Goal: Use online tool/utility: Use online tool/utility

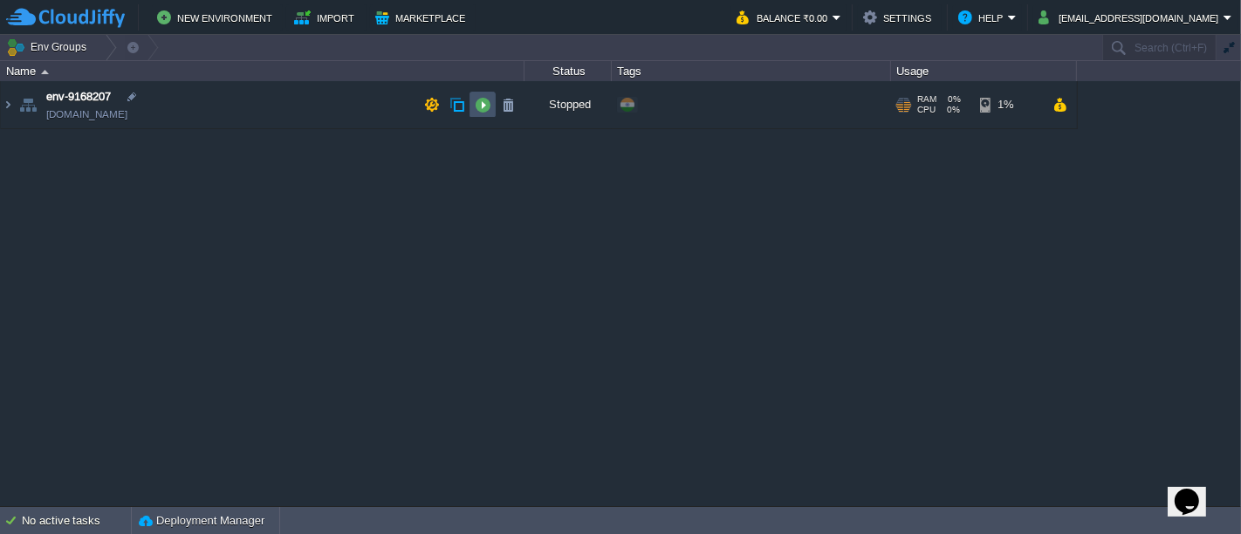
click at [476, 102] on button "button" at bounding box center [483, 105] width 16 height 16
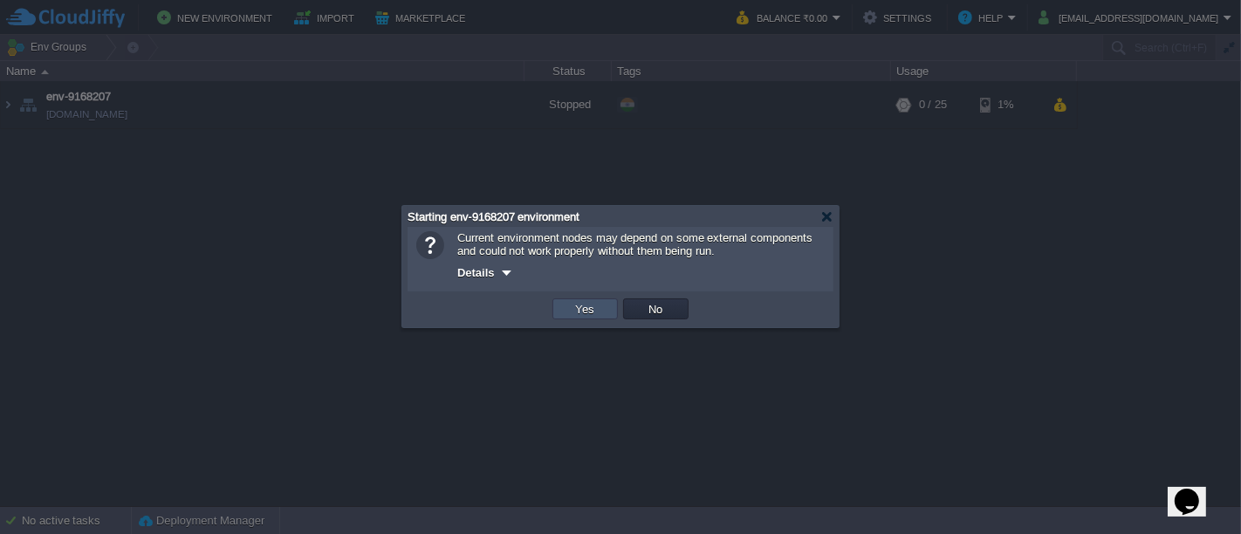
click at [583, 316] on button "Yes" at bounding box center [586, 309] width 30 height 16
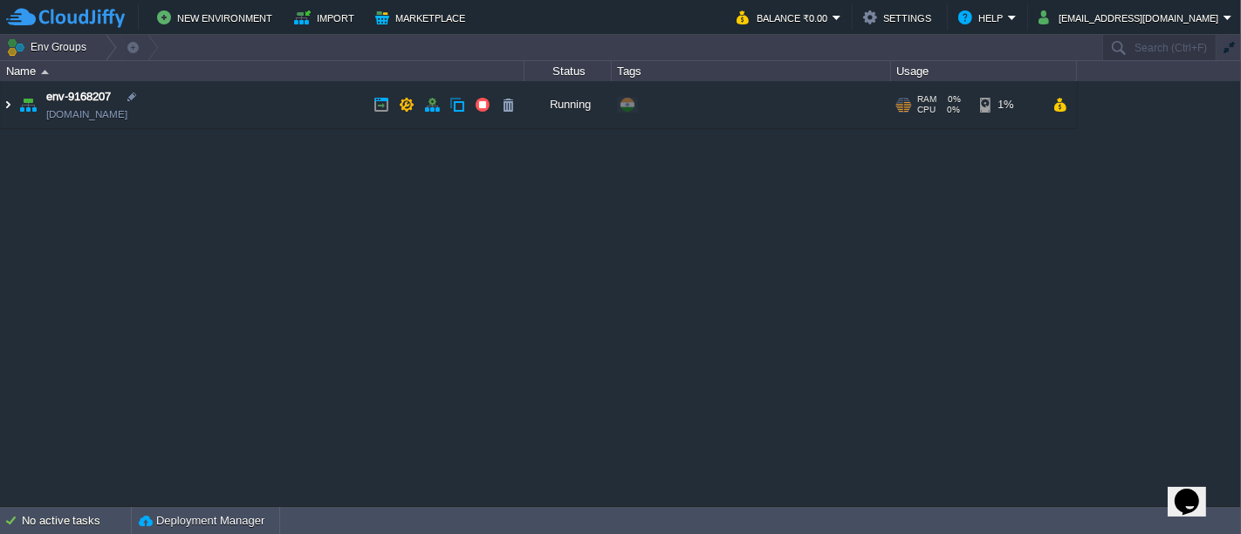
click at [10, 107] on img at bounding box center [8, 104] width 14 height 47
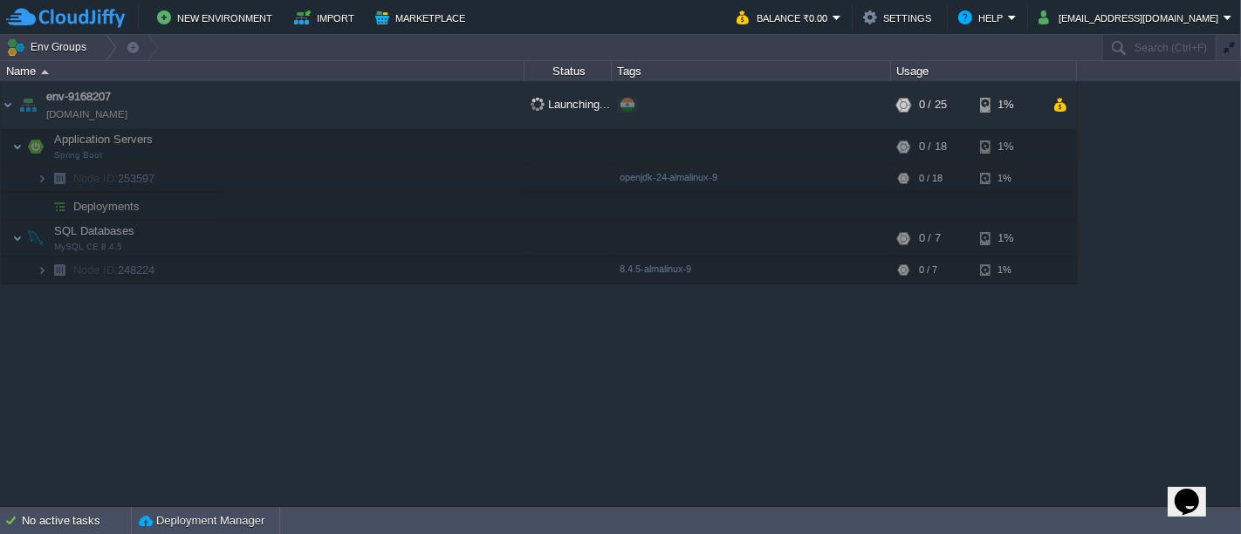
click at [434, 333] on div "env-9168207 [DOMAIN_NAME] Launching... + Add to Env Group RAM 0% CPU 0% 0 / 25 …" at bounding box center [620, 293] width 1241 height 424
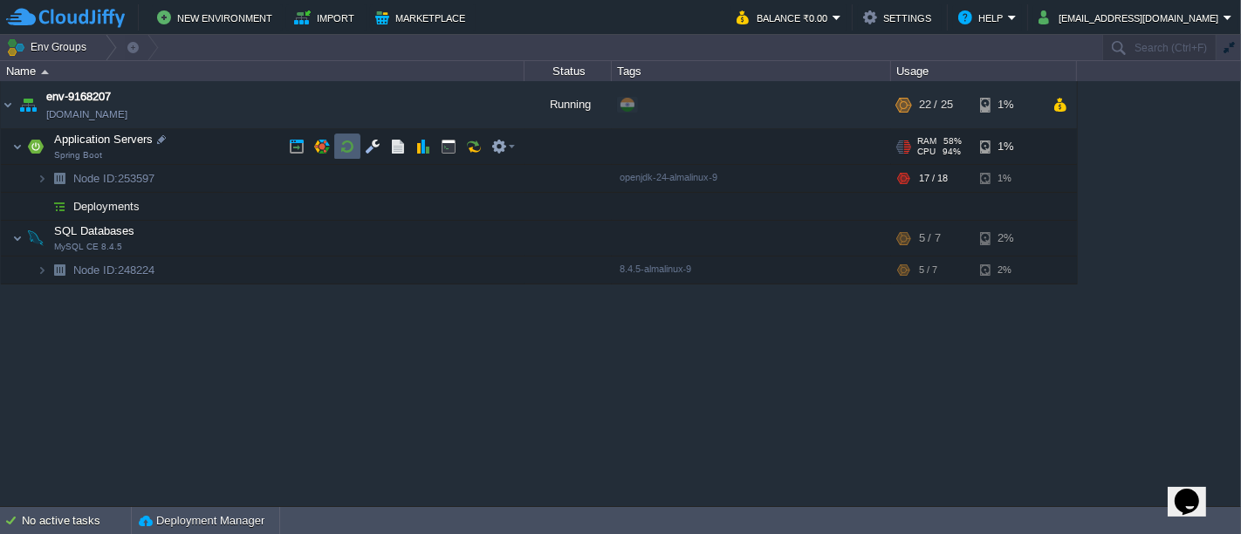
click at [353, 146] on button "button" at bounding box center [348, 147] width 16 height 16
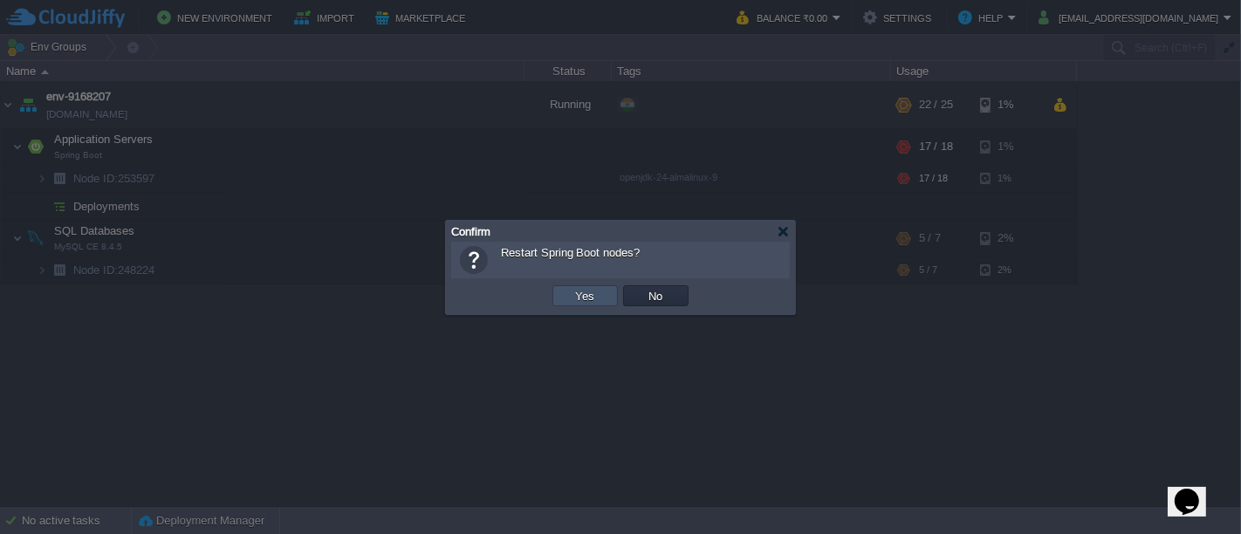
click at [572, 298] on button "Yes" at bounding box center [586, 296] width 30 height 16
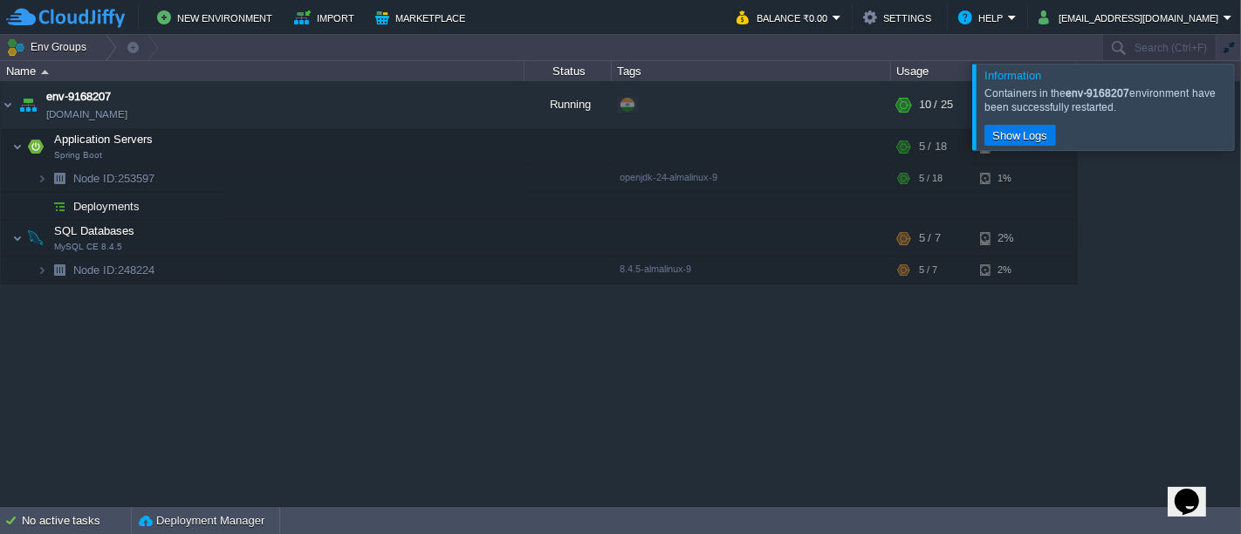
click at [1240, 108] on div at bounding box center [1262, 107] width 0 height 86
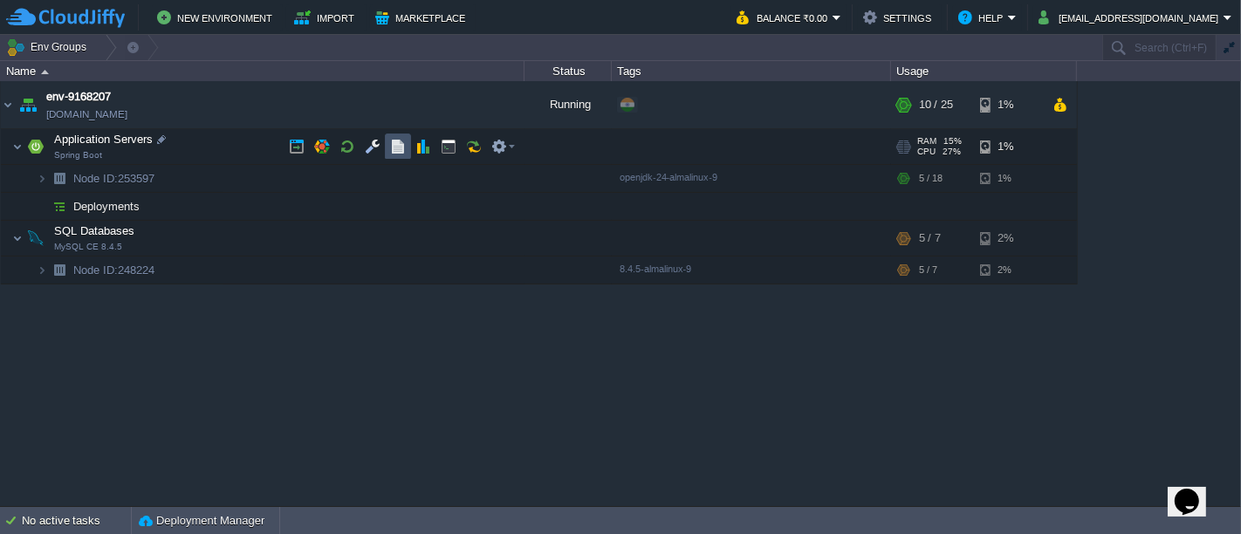
click at [398, 150] on button "button" at bounding box center [398, 147] width 16 height 16
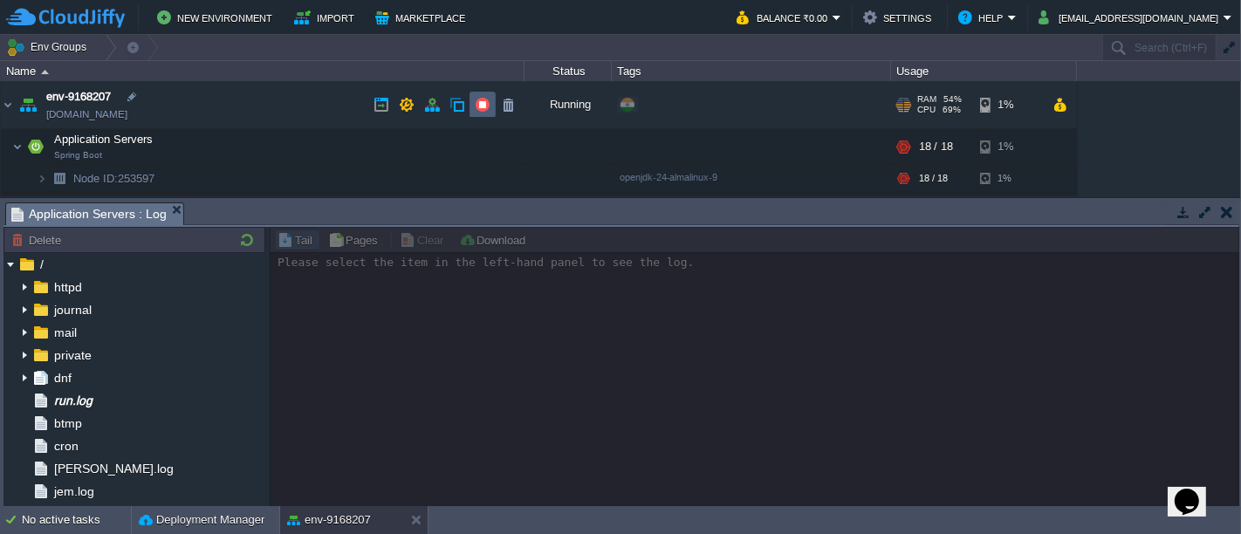
click at [472, 106] on td at bounding box center [483, 105] width 26 height 26
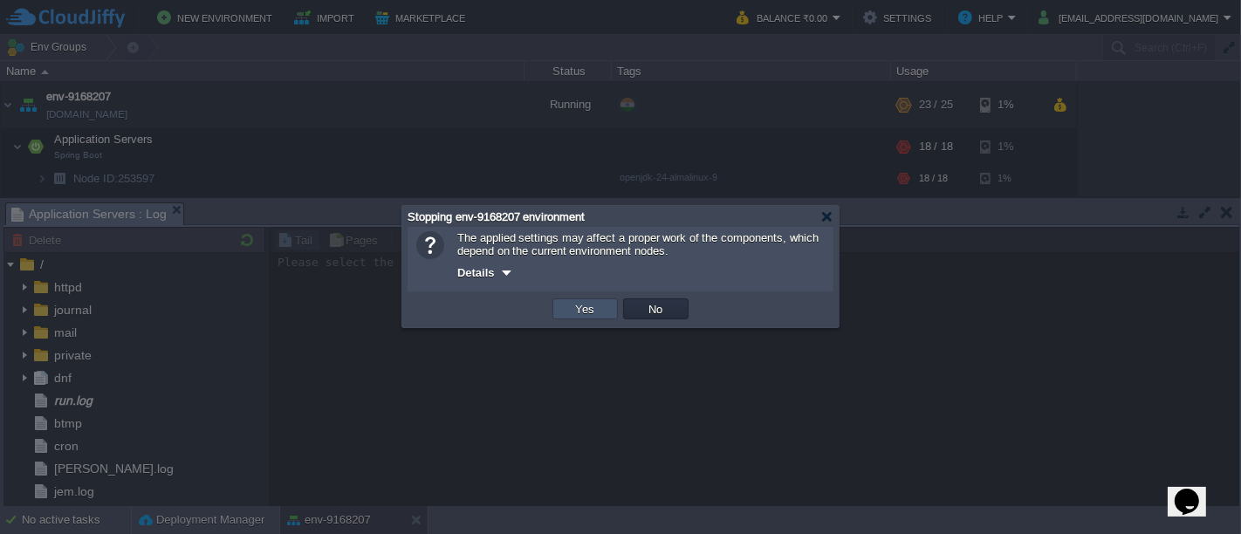
click at [573, 305] on button "Yes" at bounding box center [586, 309] width 30 height 16
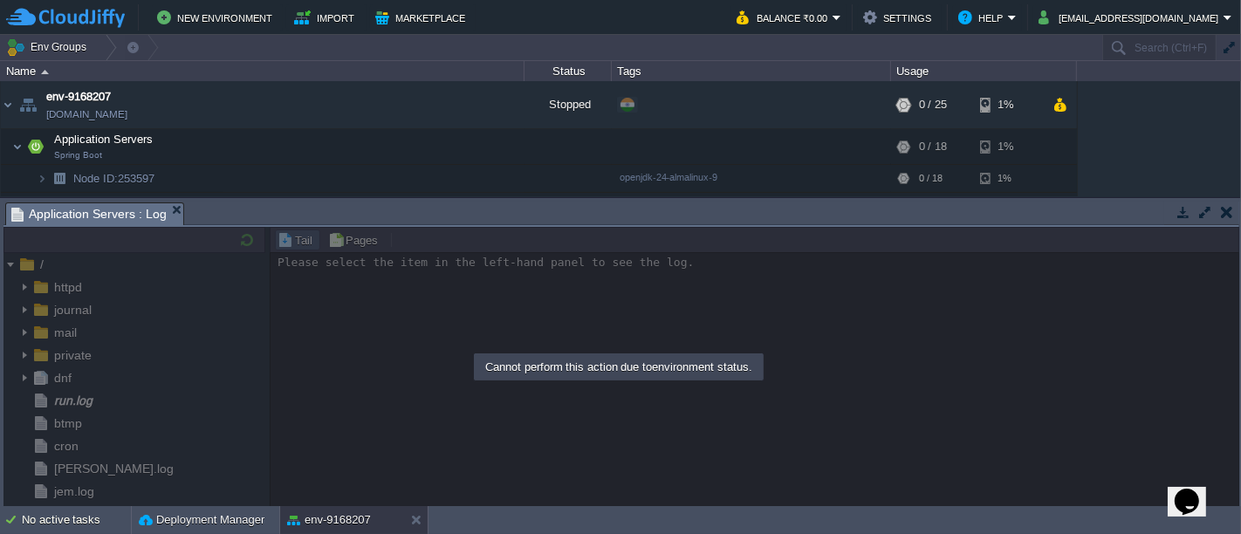
click at [1232, 213] on button "button" at bounding box center [1227, 212] width 12 height 16
